Goal: Task Accomplishment & Management: Complete application form

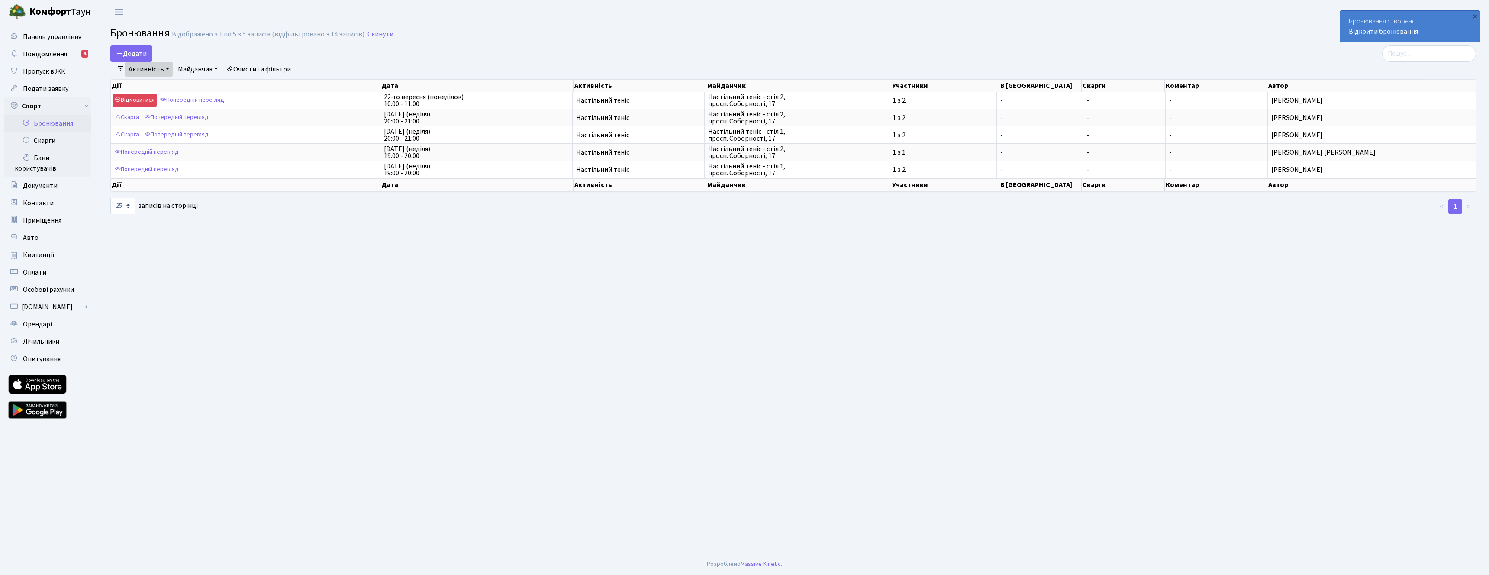
select select "25"
click at [132, 50] on button "Додати" at bounding box center [131, 53] width 42 height 16
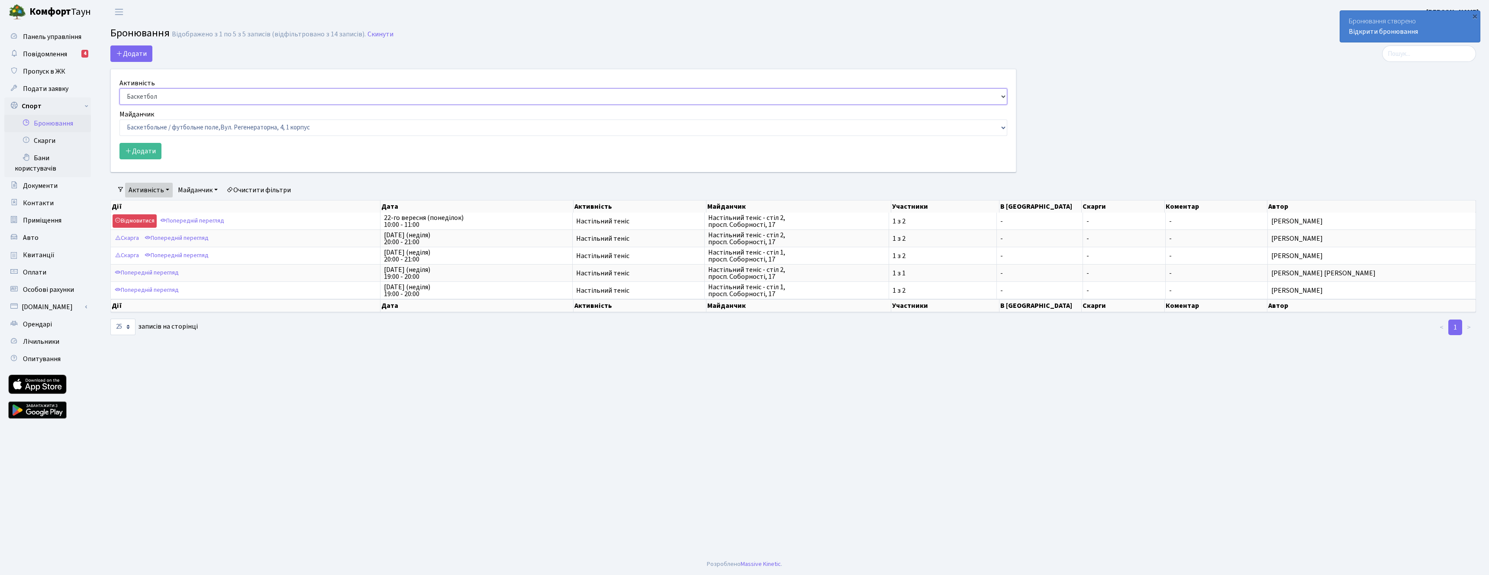
click at [155, 96] on select "Баскетбол Волейбол Йога Катання на роликах Настільний теніс Теніс Футбол Фітнес" at bounding box center [563, 96] width 888 height 16
select select "7"
click at [119, 88] on select "Баскетбол Волейбол Йога Катання на роликах Настільний теніс Теніс Футбол Фітнес" at bounding box center [563, 96] width 888 height 16
click at [206, 132] on select "Баскетбольне / футбольне поле, Вул. Регенераторна, 4, 1 корпус Баскетбольне пол…" at bounding box center [563, 127] width 888 height 16
select select "13"
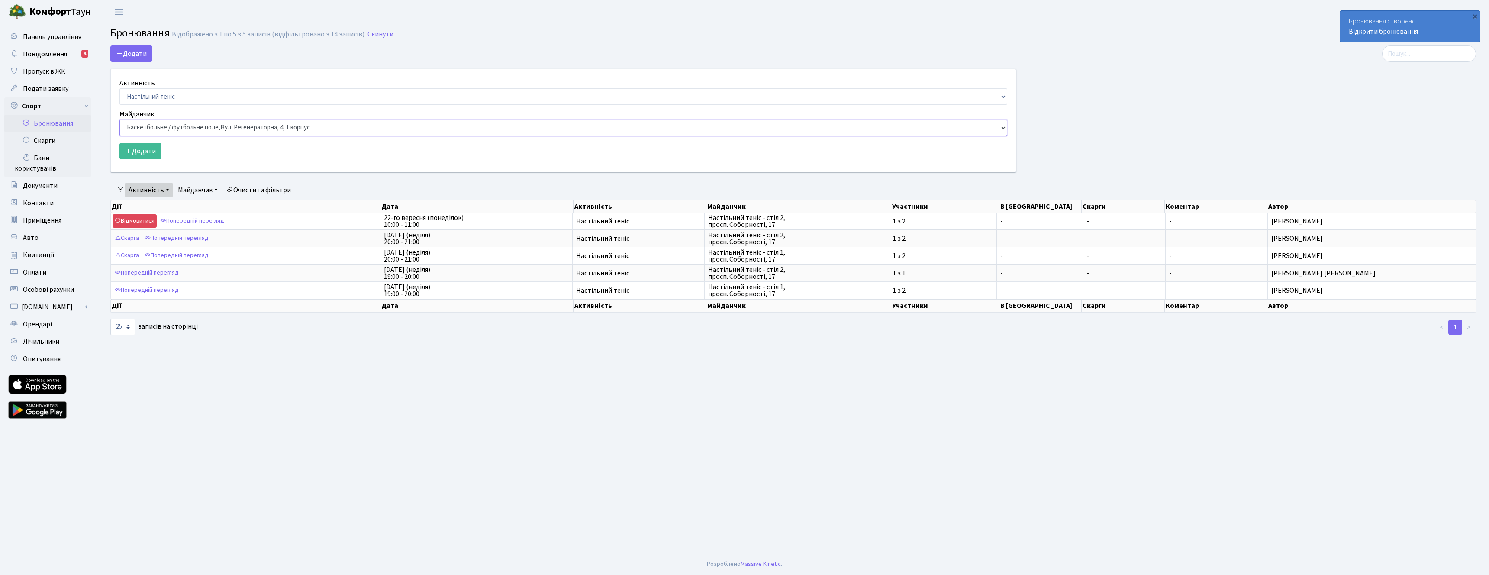
click at [119, 119] on select "Баскетбольне / футбольне поле, Вул. Регенераторна, 4, 1 корпус Баскетбольне пол…" at bounding box center [563, 127] width 888 height 16
click at [150, 156] on button "Додати" at bounding box center [140, 151] width 42 height 16
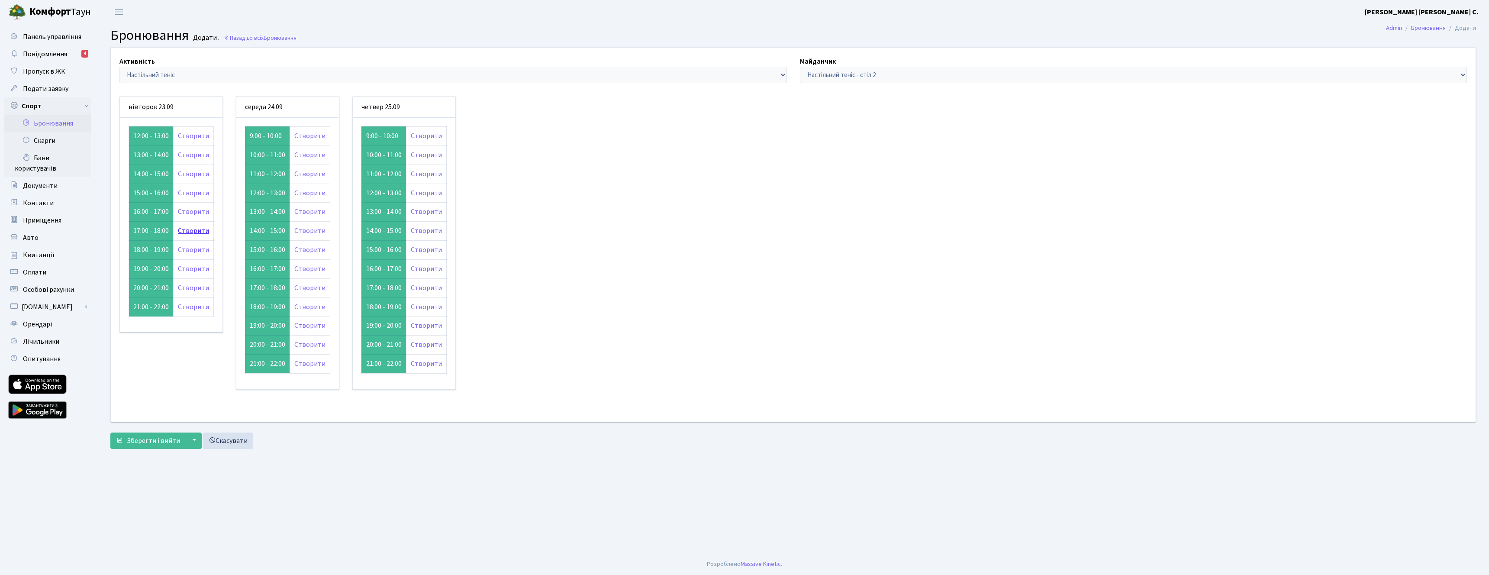
click at [187, 228] on link "Створити" at bounding box center [193, 231] width 31 height 10
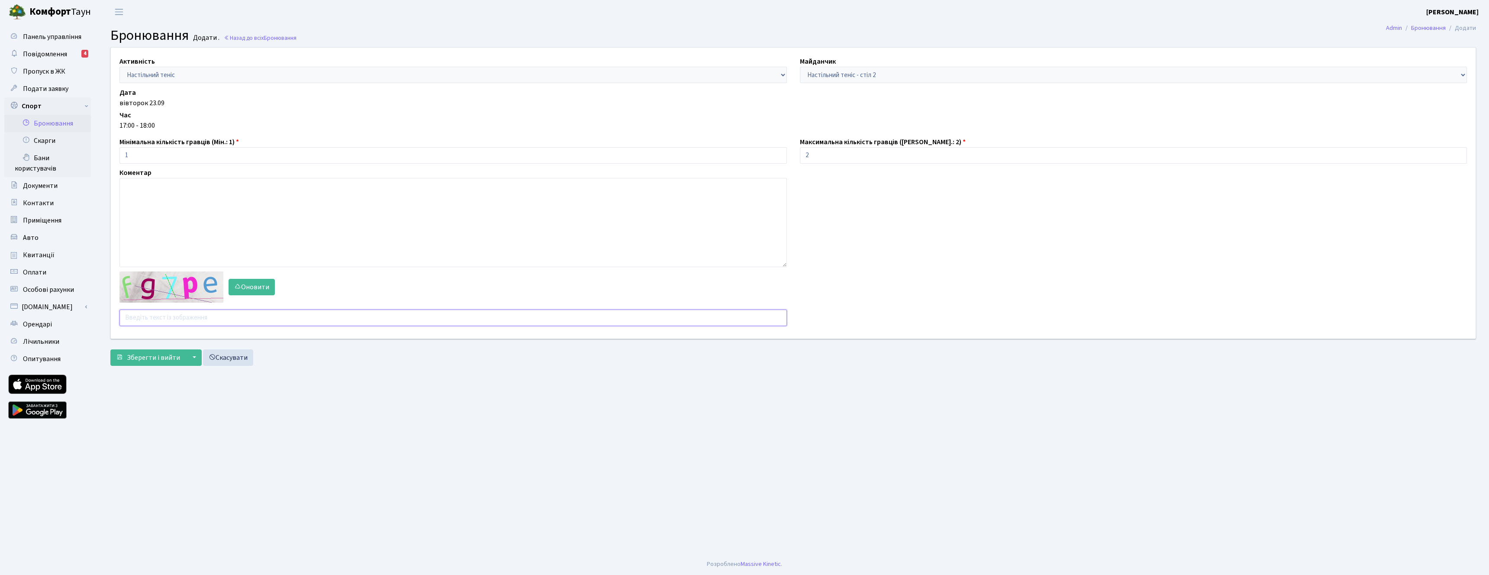
click at [159, 315] on input "text" at bounding box center [452, 317] width 667 height 16
type input "ипв8п"
type input "b"
type input "xirme"
click at [185, 360] on button "▼" at bounding box center [193, 357] width 16 height 16
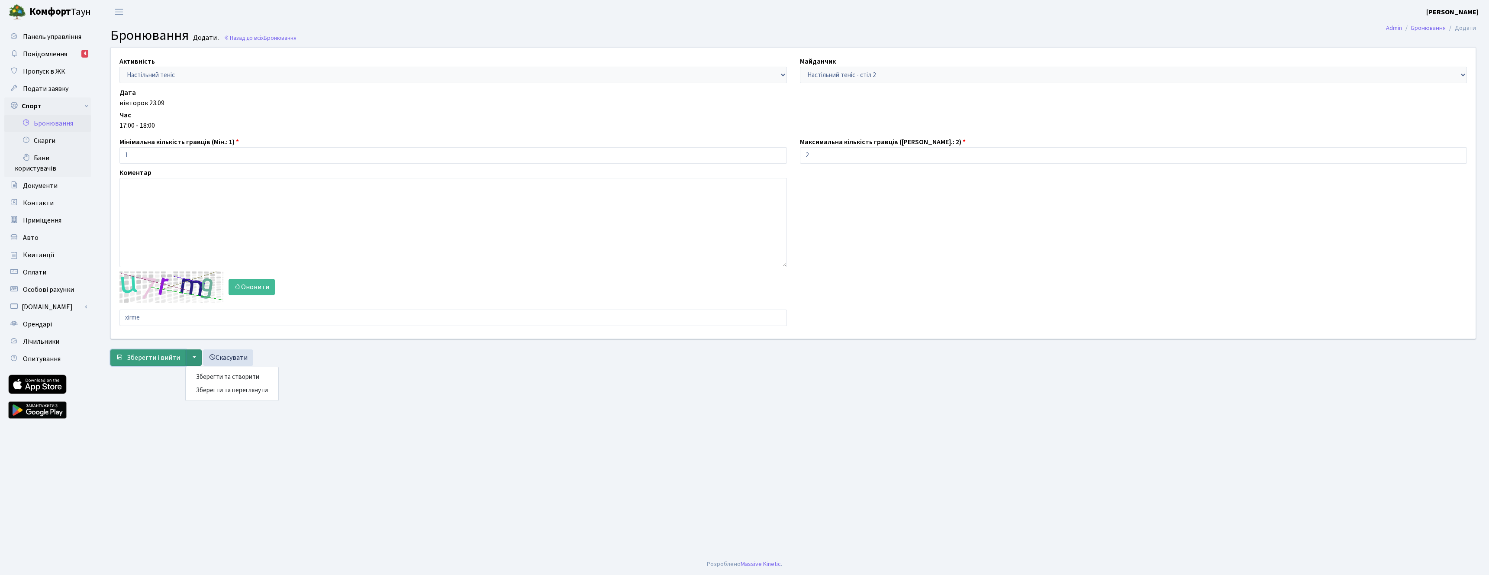
click at [167, 358] on span "Зберегти і вийти" at bounding box center [153, 358] width 53 height 10
click at [193, 319] on input "text" at bounding box center [452, 317] width 667 height 16
type input "c"
type input "pcnd8"
click at [164, 368] on span "Зберегти і вийти" at bounding box center [153, 368] width 53 height 10
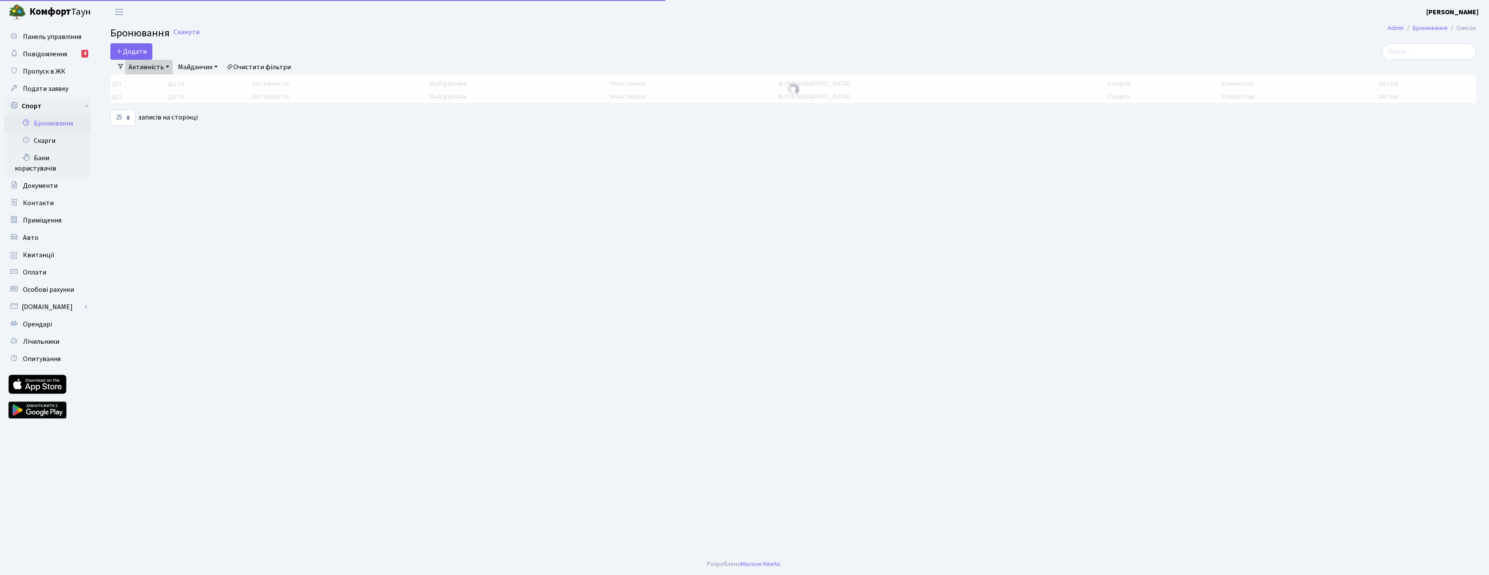
select select "25"
